Goal: Navigation & Orientation: Find specific page/section

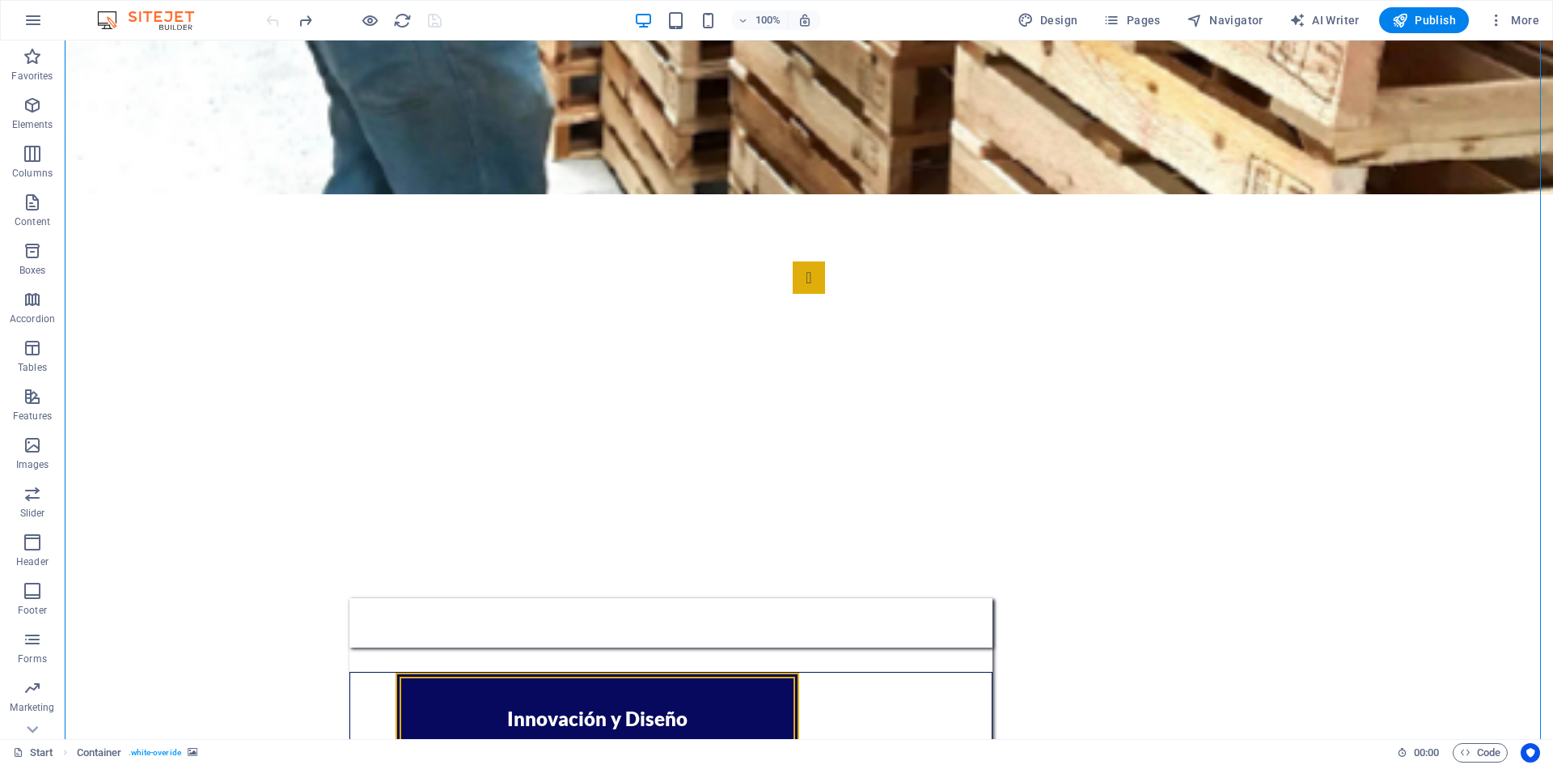
click at [11, 19] on div "100% Design Pages Navigator AI Writer Publish More" at bounding box center [777, 20] width 1552 height 39
click at [36, 19] on icon "button" at bounding box center [32, 20] width 19 height 19
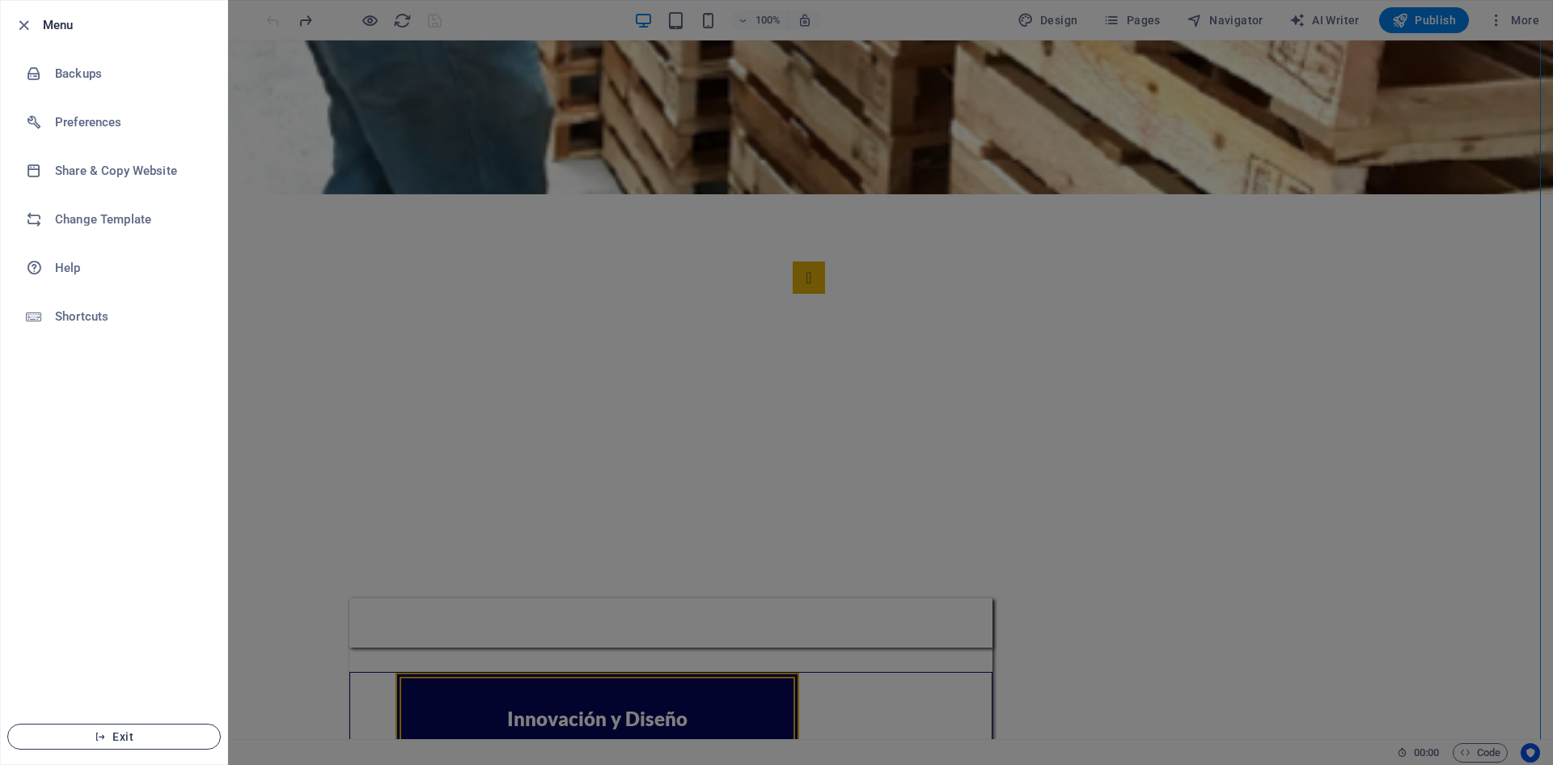
click at [128, 725] on button "Exit" at bounding box center [114, 736] width 214 height 26
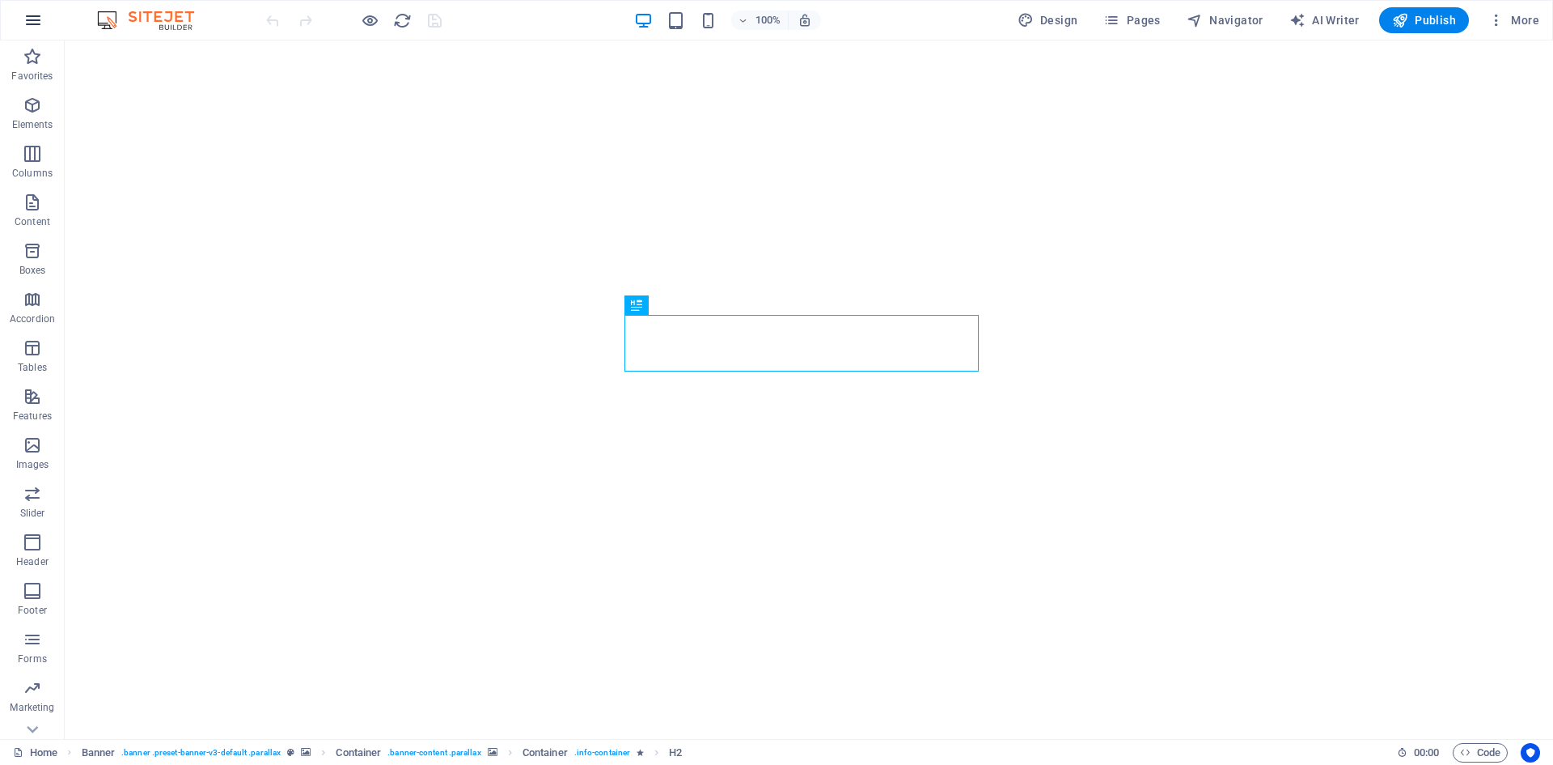
click at [30, 20] on icon "button" at bounding box center [32, 20] width 19 height 19
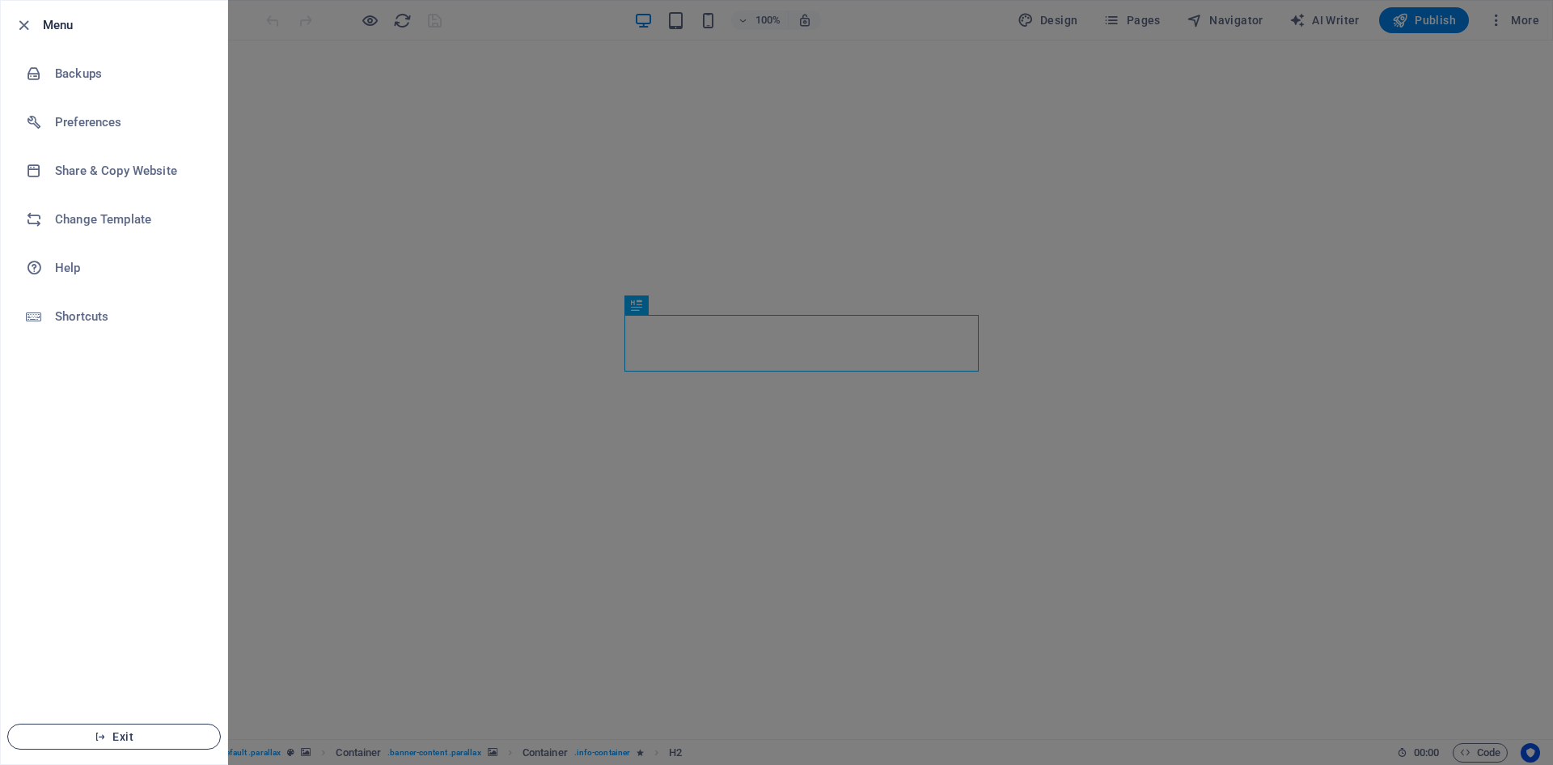
click at [85, 730] on button "Exit" at bounding box center [114, 736] width 214 height 26
